Goal: Information Seeking & Learning: Understand process/instructions

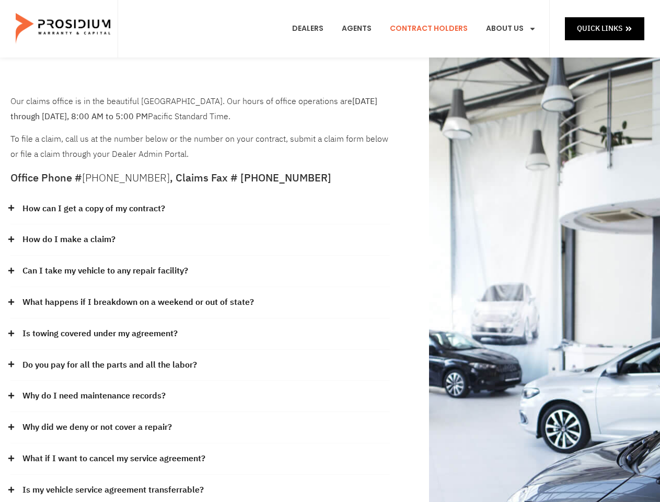
click at [330, 251] on div "How do I make a claim?" at bounding box center [199, 239] width 379 height 31
click at [200, 209] on div "How can I get a copy of my contract?" at bounding box center [199, 208] width 379 height 31
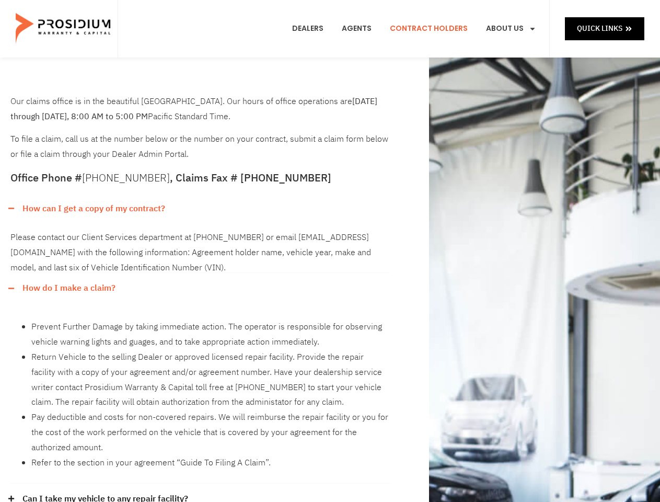
click at [93, 208] on link "How can I get a copy of my contract?" at bounding box center [93, 208] width 143 height 15
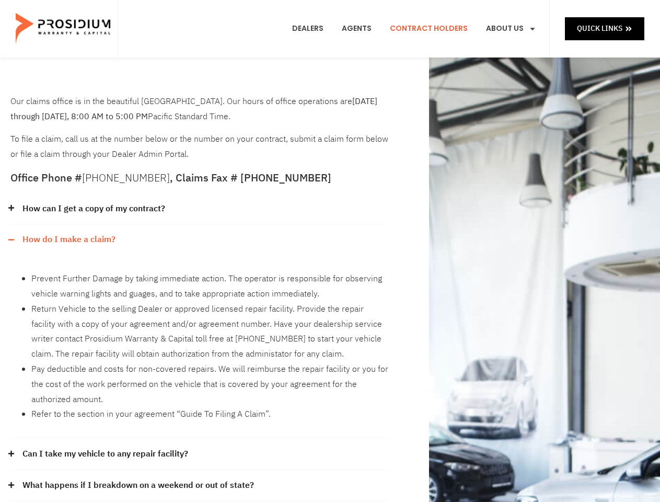
click at [200, 240] on div "How do I make a claim?" at bounding box center [199, 239] width 379 height 31
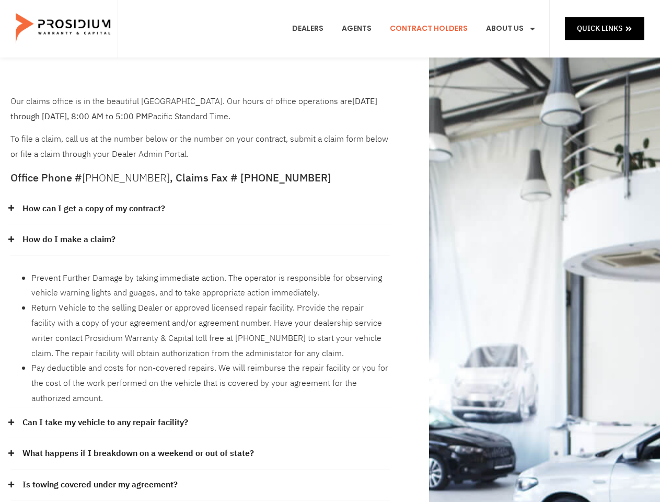
click at [68, 239] on link "How do I make a claim?" at bounding box center [68, 239] width 93 height 15
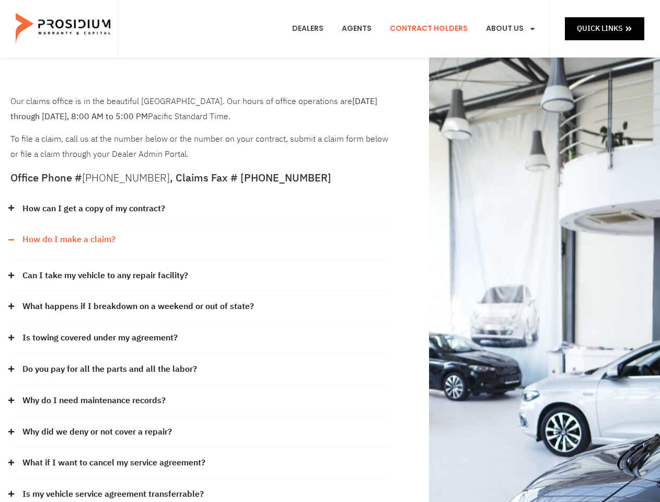
click at [200, 271] on div "Can I take my vehicle to any repair facility?" at bounding box center [199, 275] width 379 height 31
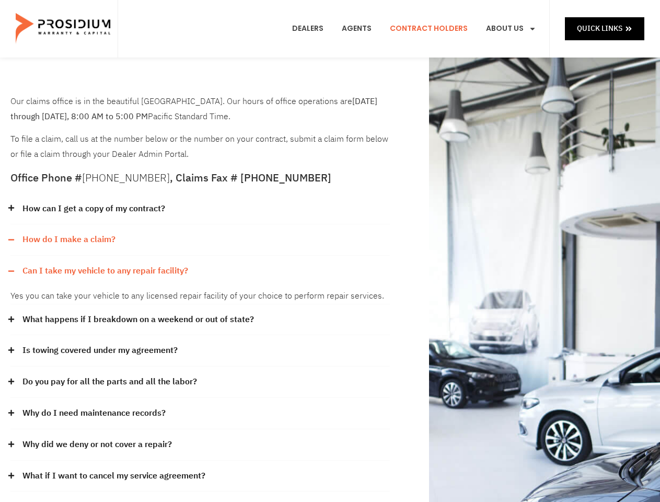
click at [106, 271] on link "Can I take my vehicle to any repair facility?" at bounding box center [105, 270] width 166 height 15
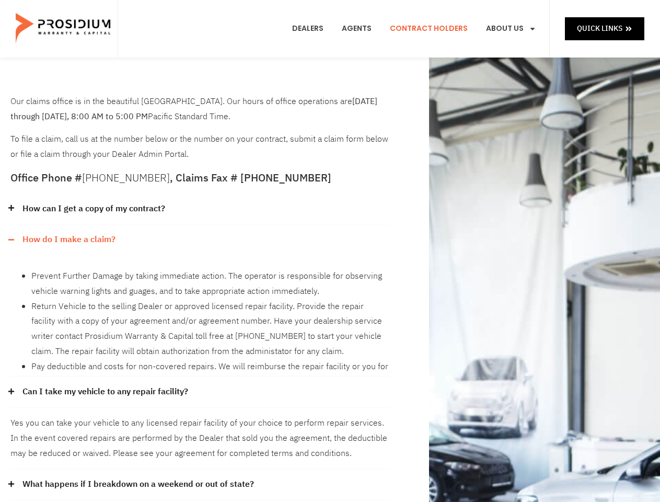
click at [200, 303] on li "Return Vehicle to the selling Dealer or approved licensed repair facility. Prov…" at bounding box center [210, 329] width 358 height 60
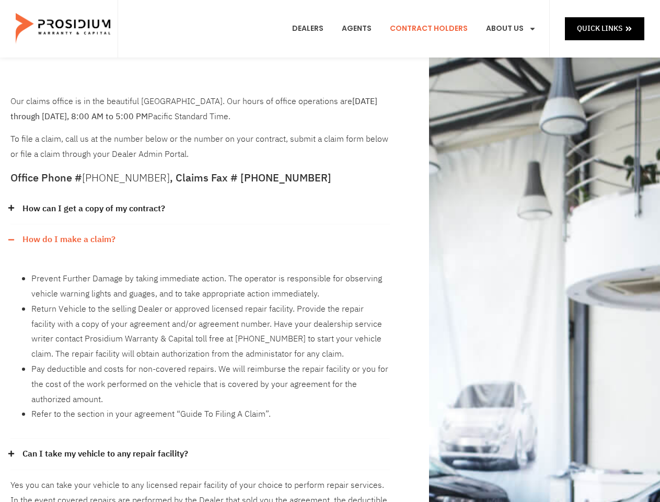
click at [137, 302] on li "Return Vehicle to the selling Dealer or approved licensed repair facility. Prov…" at bounding box center [210, 331] width 358 height 60
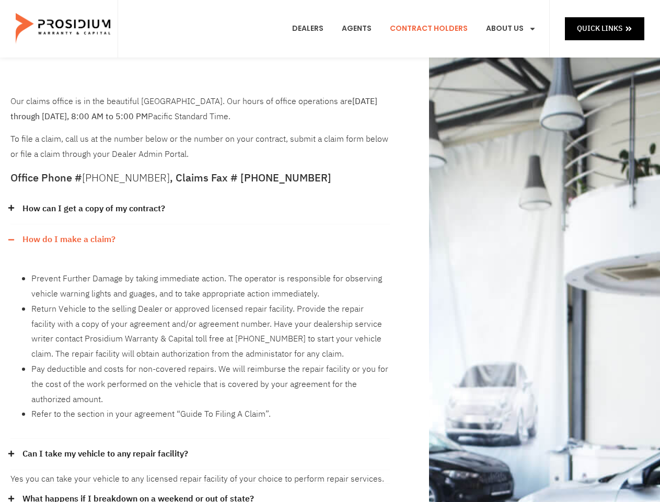
click at [200, 334] on li "Return Vehicle to the selling Dealer or approved licensed repair facility. Prov…" at bounding box center [210, 331] width 358 height 60
